Goal: Information Seeking & Learning: Learn about a topic

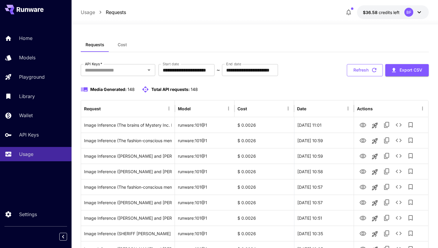
click at [359, 69] on button "Refresh" at bounding box center [365, 70] width 36 height 12
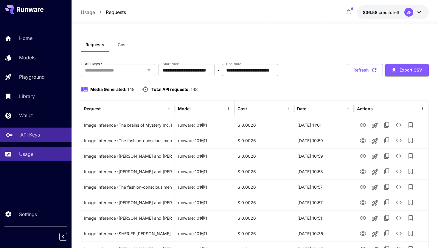
click at [34, 136] on p "API Keys" at bounding box center [30, 134] width 20 height 7
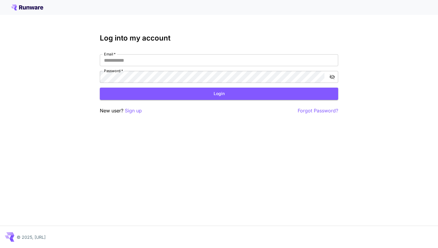
type input "**********"
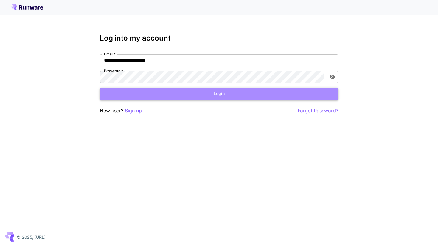
click at [135, 98] on button "Login" at bounding box center [219, 94] width 239 height 12
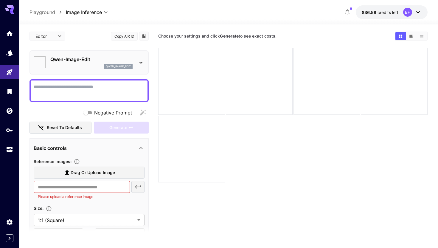
type input "*****"
click at [8, 133] on div "API Keys" at bounding box center [12, 139] width 24 height 13
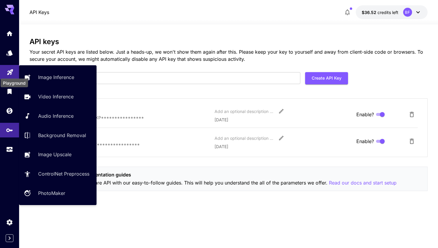
click at [7, 70] on icon "Playground" at bounding box center [10, 70] width 7 height 7
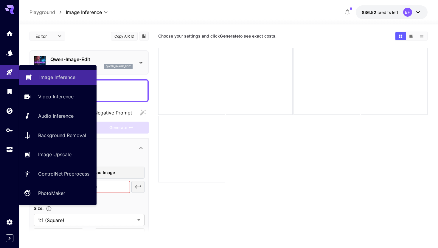
click at [58, 79] on p "Image Inference" at bounding box center [57, 77] width 36 height 7
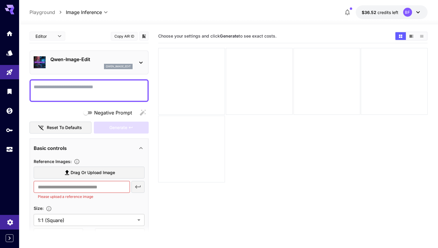
click at [5, 224] on link at bounding box center [9, 222] width 19 height 15
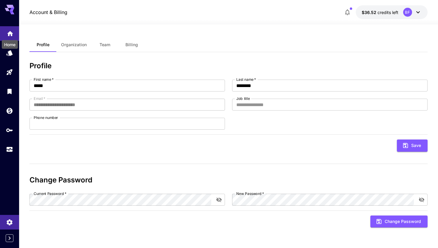
click at [10, 35] on icon "Home" at bounding box center [10, 31] width 7 height 7
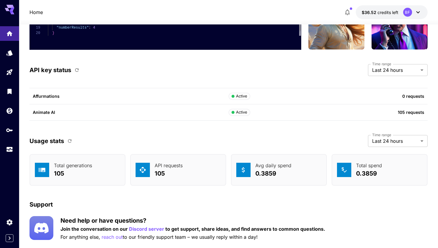
scroll to position [1882, 0]
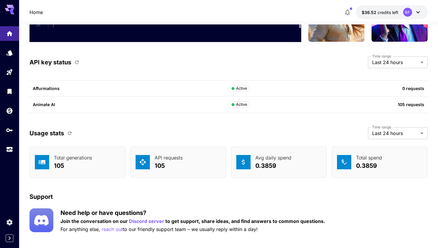
click at [14, 6] on icon at bounding box center [10, 10] width 10 height 10
click at [11, 10] on icon at bounding box center [12, 9] width 5 height 3
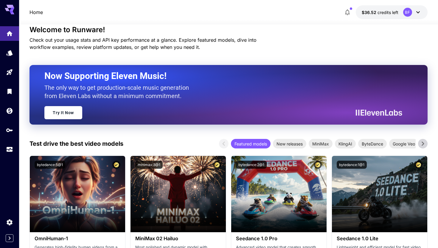
scroll to position [0, 0]
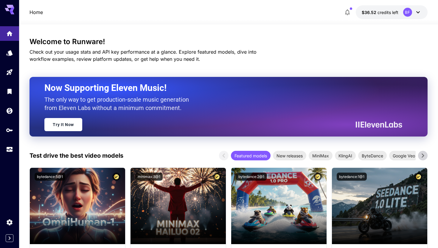
click at [421, 14] on icon at bounding box center [418, 12] width 7 height 7
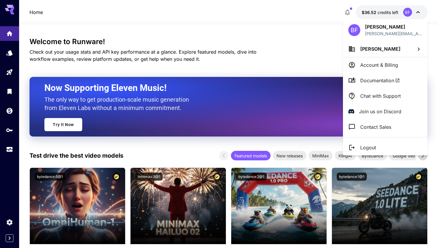
click at [367, 83] on span "Documentation" at bounding box center [381, 80] width 40 height 7
